Goal: Navigation & Orientation: Find specific page/section

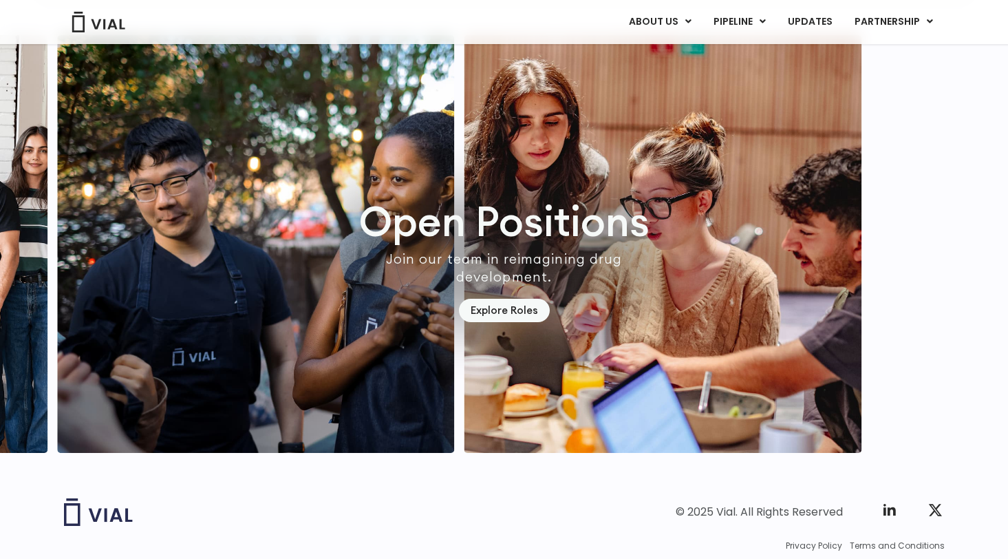
scroll to position [3881, 0]
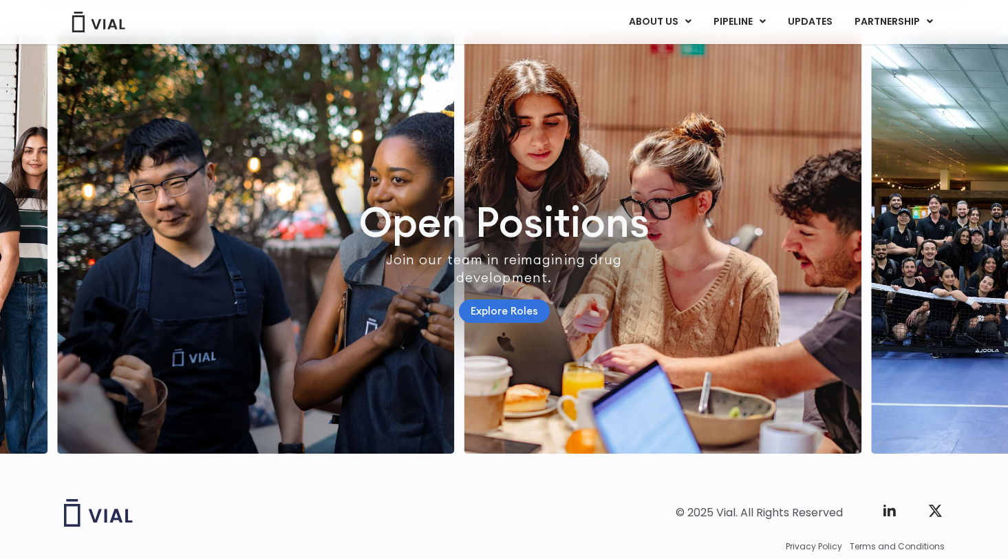
click at [531, 324] on link "Explore Roles" at bounding box center [504, 311] width 91 height 24
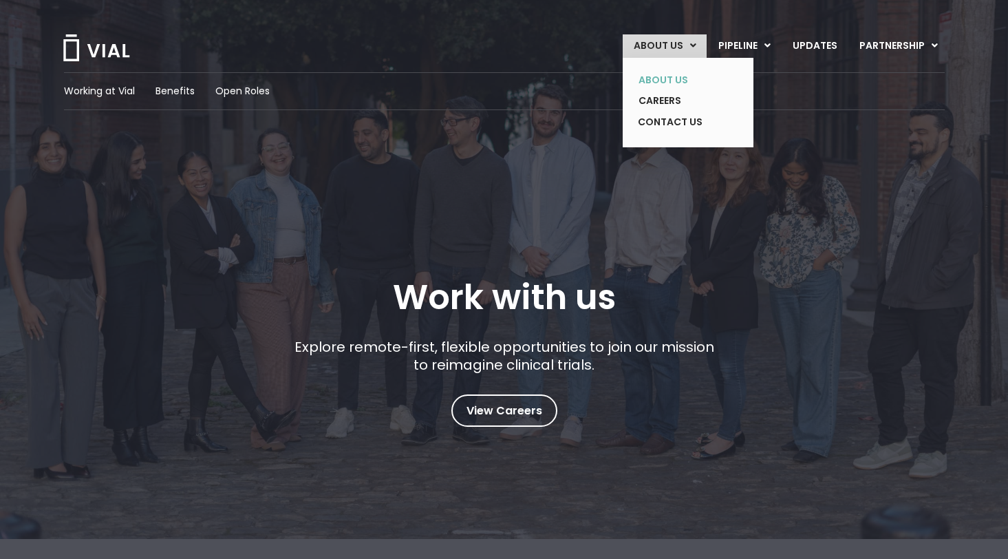
click at [672, 74] on link "ABOUT US" at bounding box center [678, 80] width 100 height 21
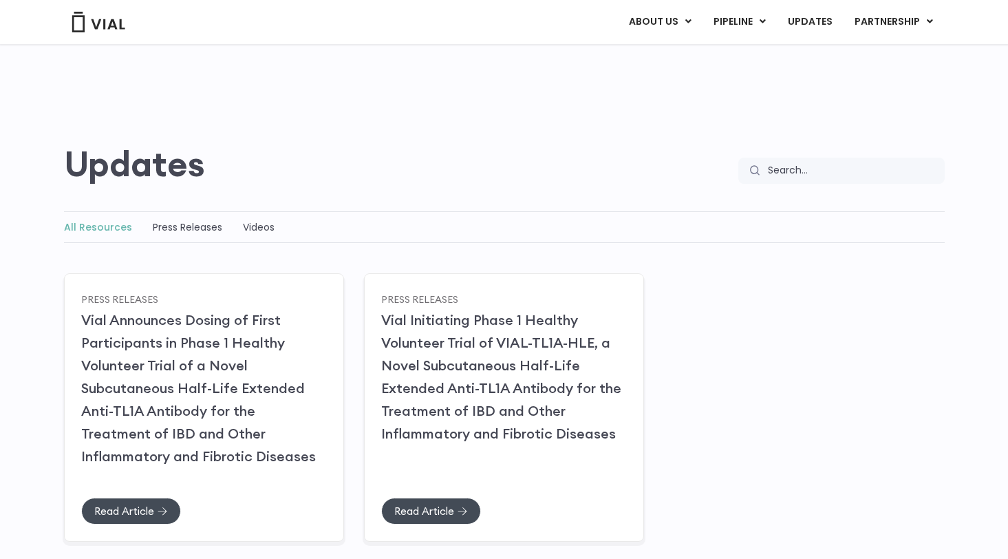
scroll to position [23, 0]
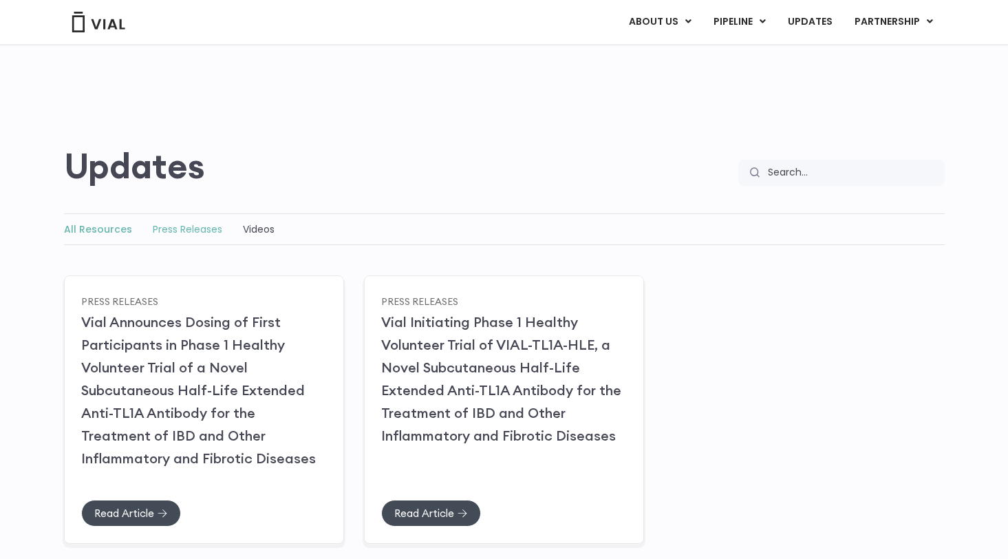
click at [195, 230] on link "Press Releases" at bounding box center [188, 229] width 70 height 14
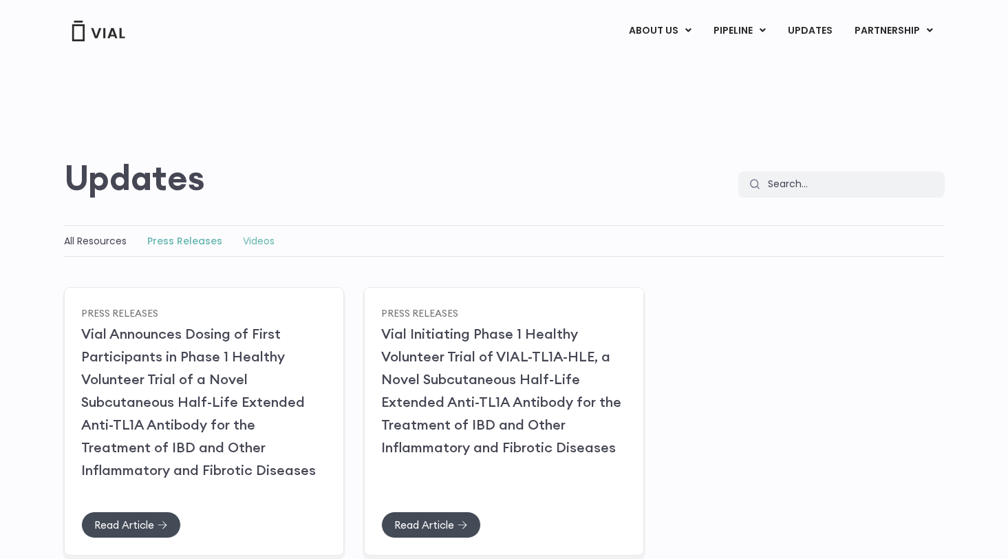
click at [263, 242] on link "Videos" at bounding box center [259, 241] width 32 height 14
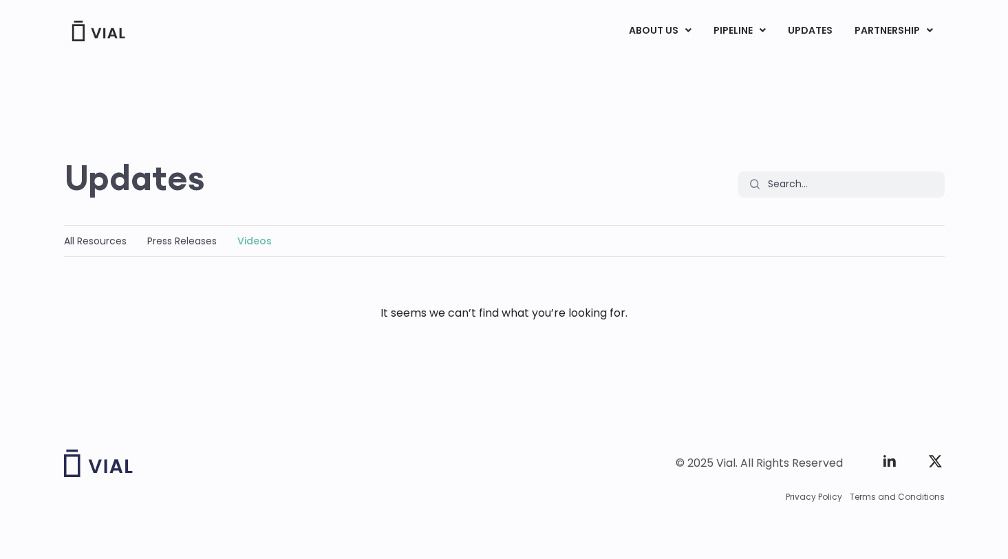
click at [586, 138] on div "Videos Updates Search Search" at bounding box center [504, 128] width 881 height 139
